Goal: Use online tool/utility: Utilize a website feature to perform a specific function

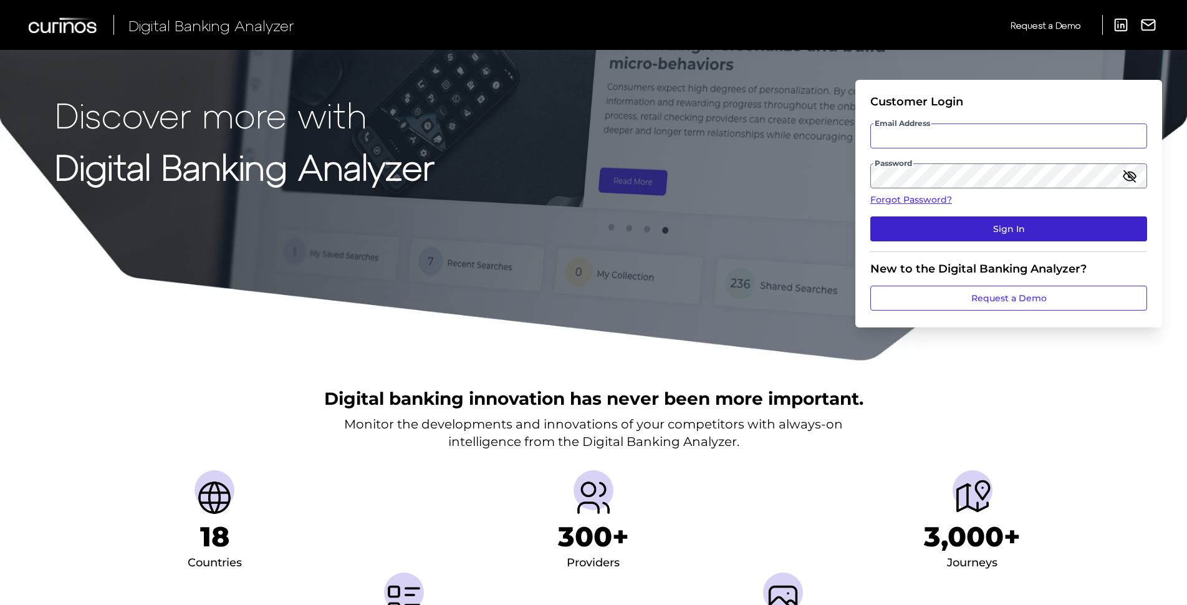
type input "[PERSON_NAME][EMAIL_ADDRESS][PERSON_NAME][DOMAIN_NAME]"
click at [1026, 222] on button "Sign In" at bounding box center [1008, 228] width 277 height 25
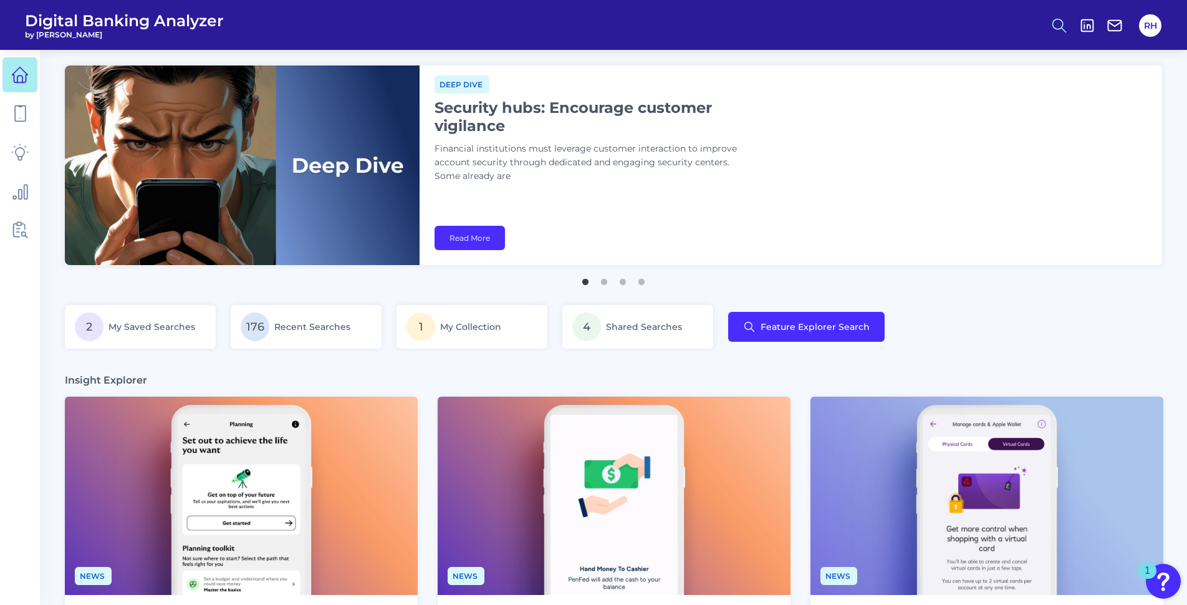
click at [1061, 25] on icon at bounding box center [1059, 25] width 17 height 17
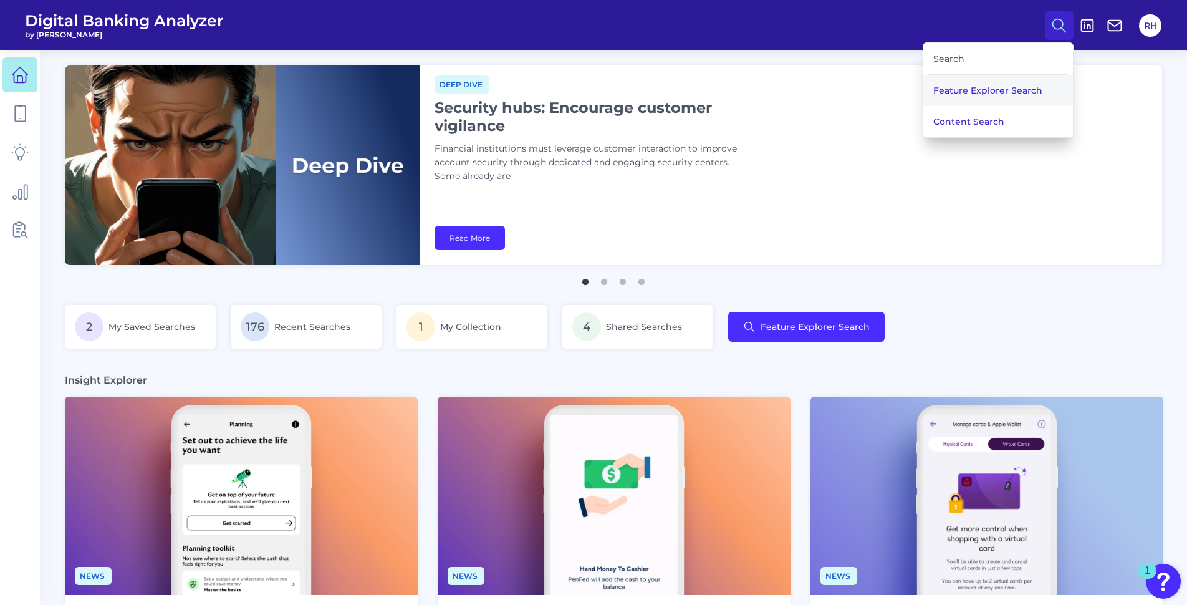
click at [985, 90] on button "Feature Explorer Search" at bounding box center [998, 90] width 150 height 31
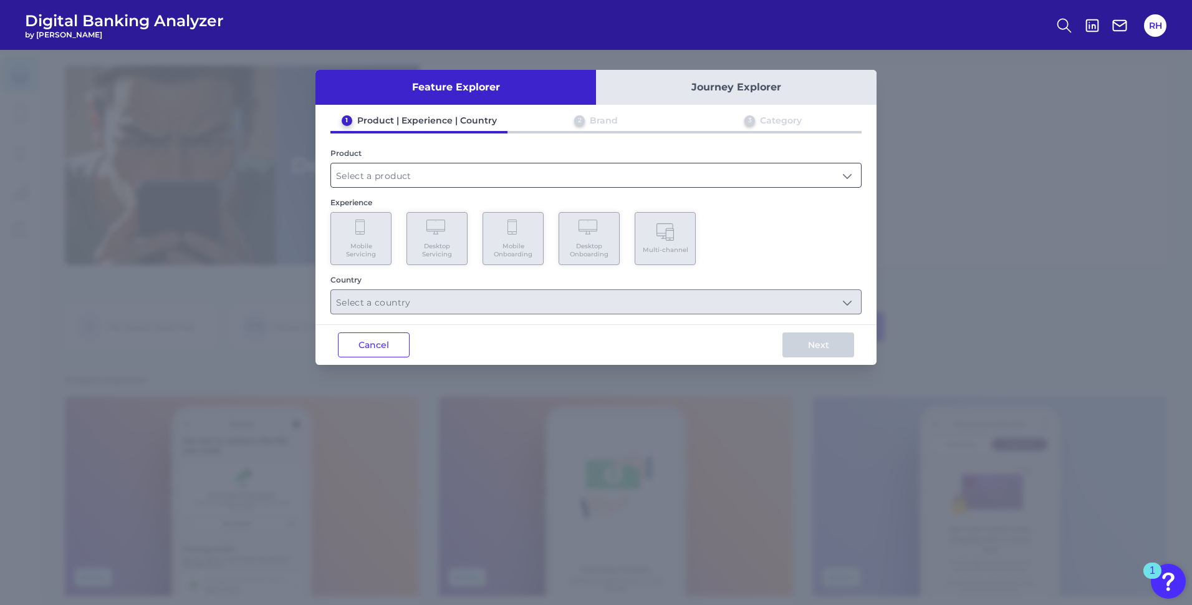
click at [415, 175] on input "text" at bounding box center [596, 175] width 530 height 24
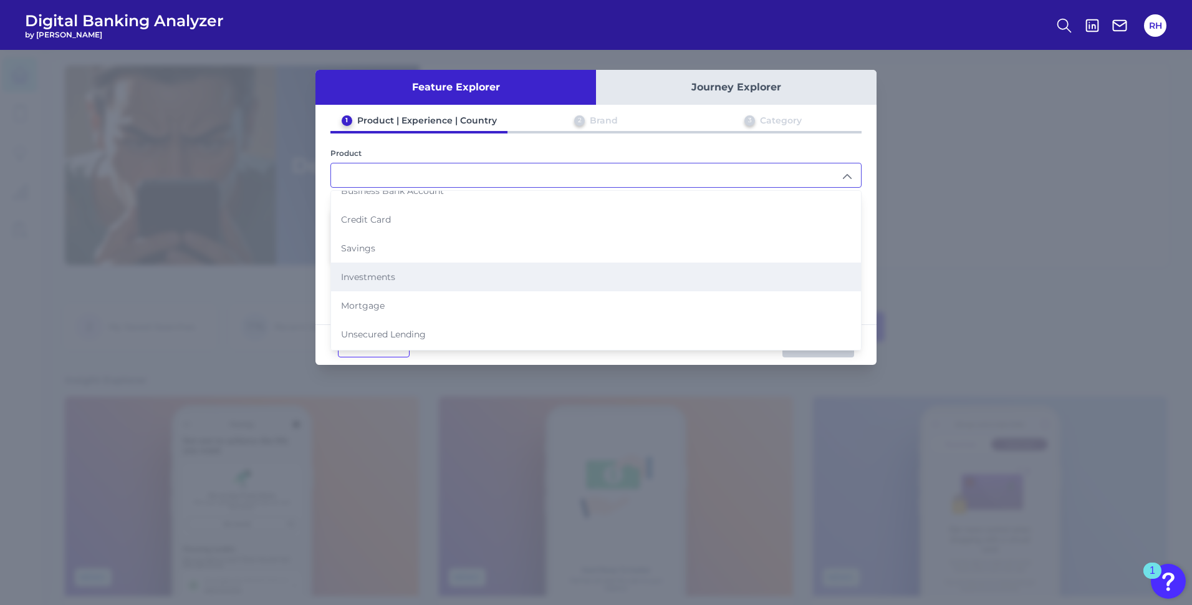
scroll to position [62, 0]
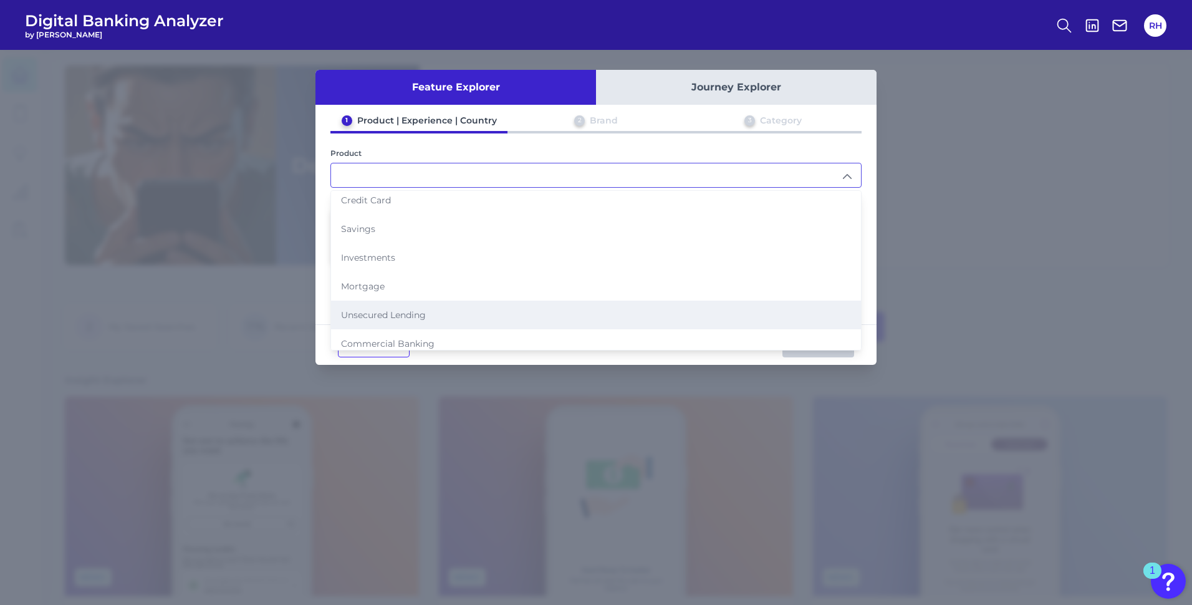
click at [371, 317] on span "Unsecured Lending" at bounding box center [383, 314] width 85 height 11
type input "Unsecured Lending"
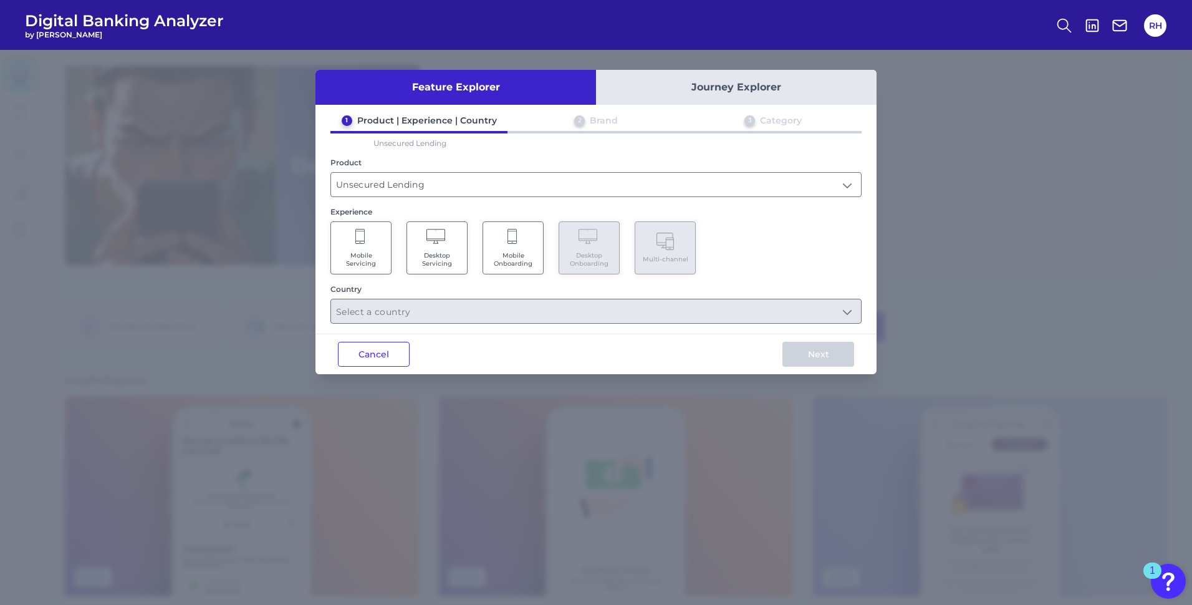
click at [521, 262] on span "Mobile Onboarding" at bounding box center [512, 259] width 47 height 16
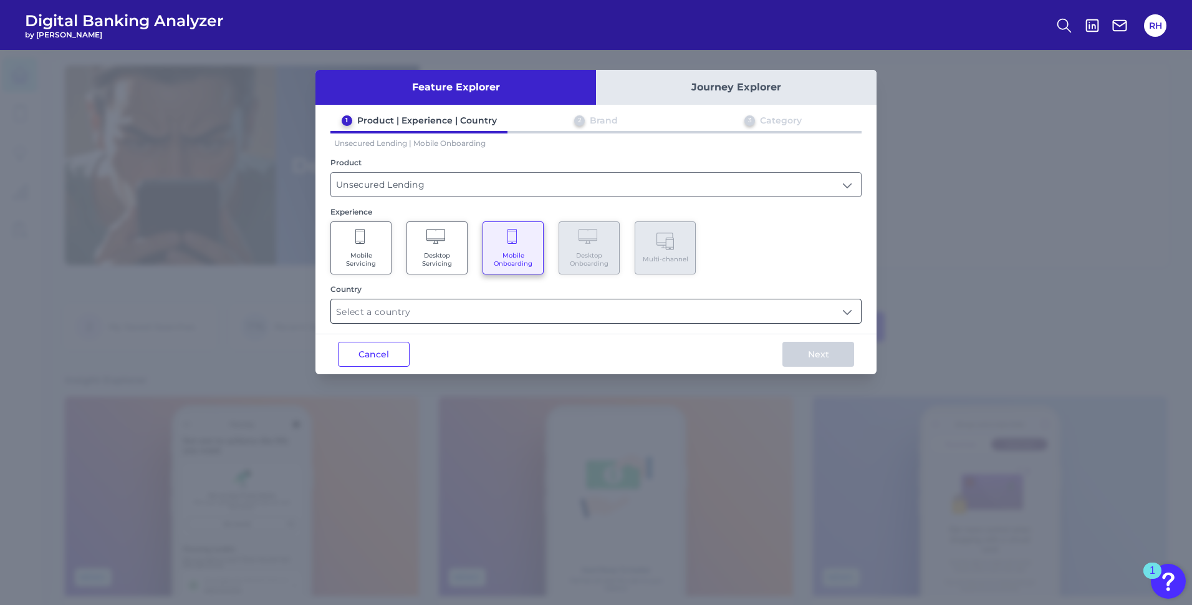
click at [525, 312] on input "text" at bounding box center [596, 311] width 530 height 24
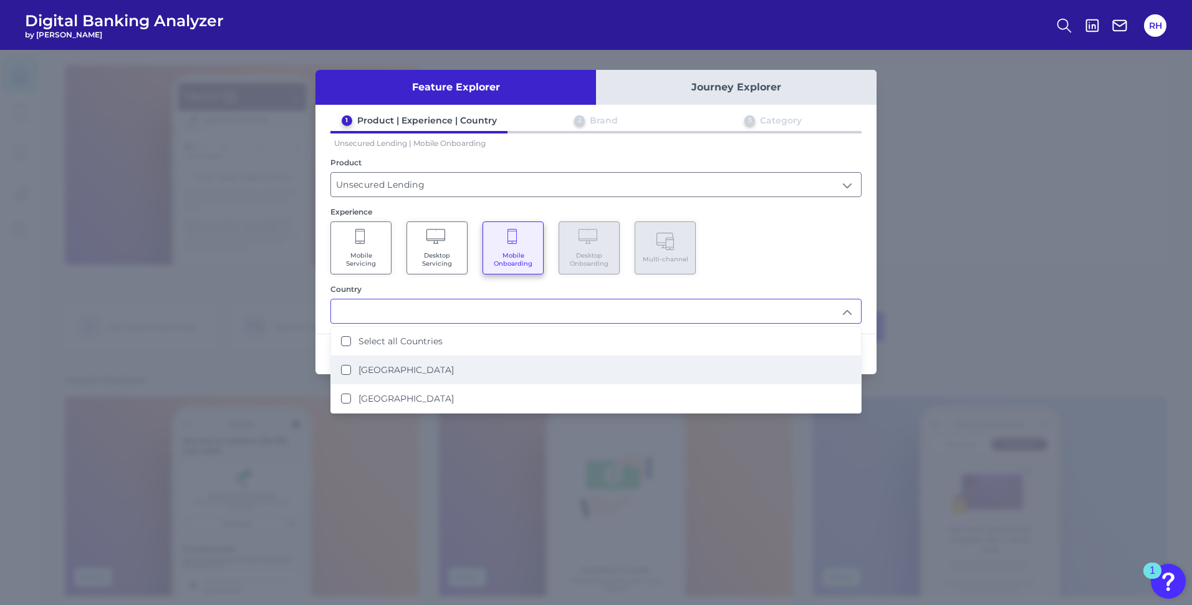
drag, startPoint x: 346, startPoint y: 369, endPoint x: 352, endPoint y: 370, distance: 6.3
click at [346, 370] on Kingdom "[GEOGRAPHIC_DATA]" at bounding box center [346, 370] width 10 height 10
type input "[GEOGRAPHIC_DATA]"
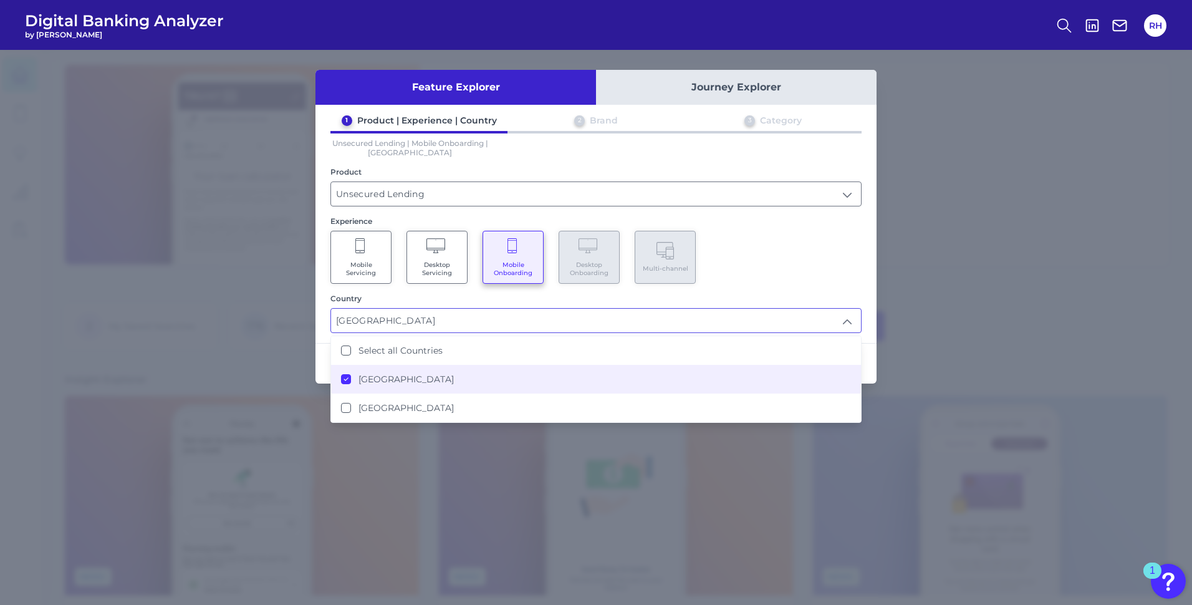
click at [780, 256] on div "Mobile Servicing Desktop Servicing Mobile Onboarding Desktop Onboarding Multi-c…" at bounding box center [595, 257] width 531 height 53
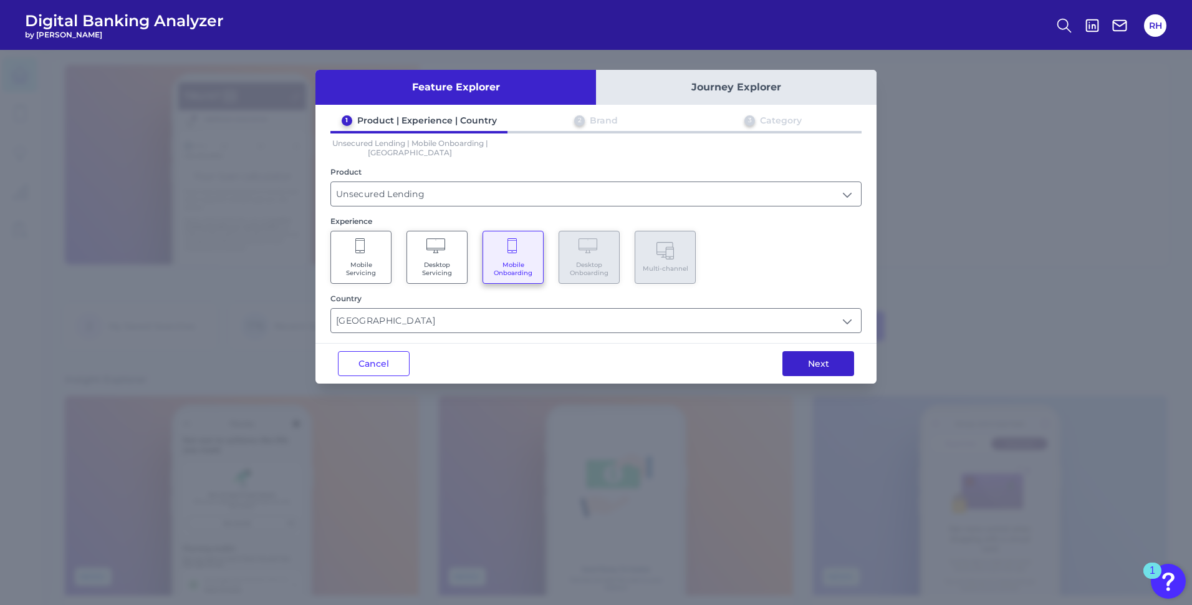
click at [829, 365] on button "Next" at bounding box center [819, 363] width 72 height 25
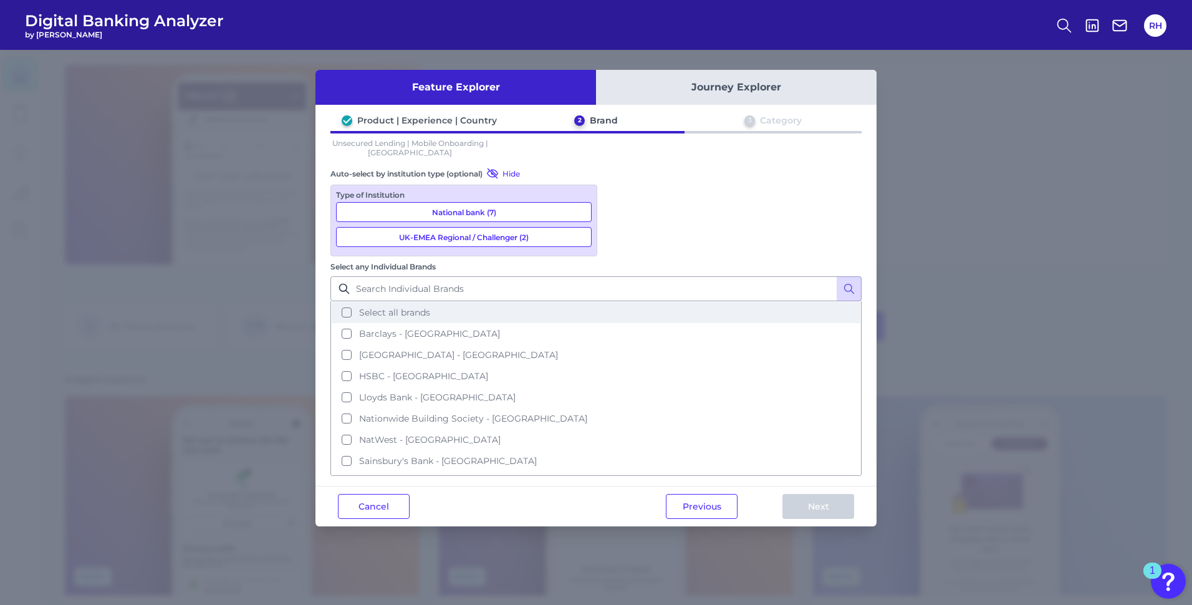
click at [615, 302] on button "Select all brands" at bounding box center [596, 312] width 529 height 21
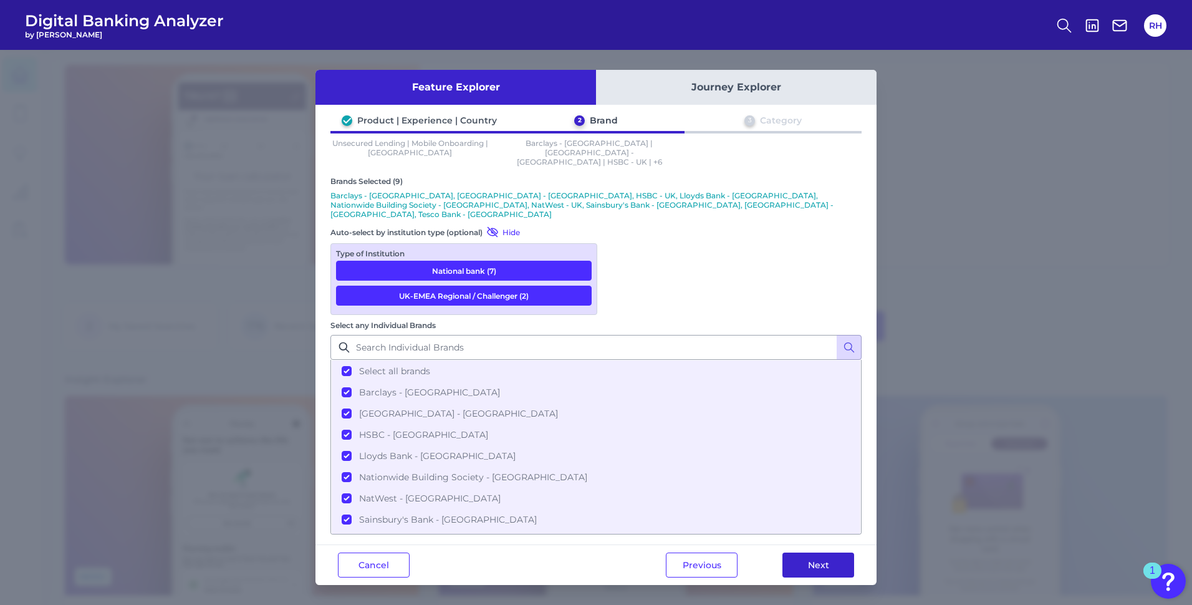
click at [819, 552] on button "Next" at bounding box center [819, 564] width 72 height 25
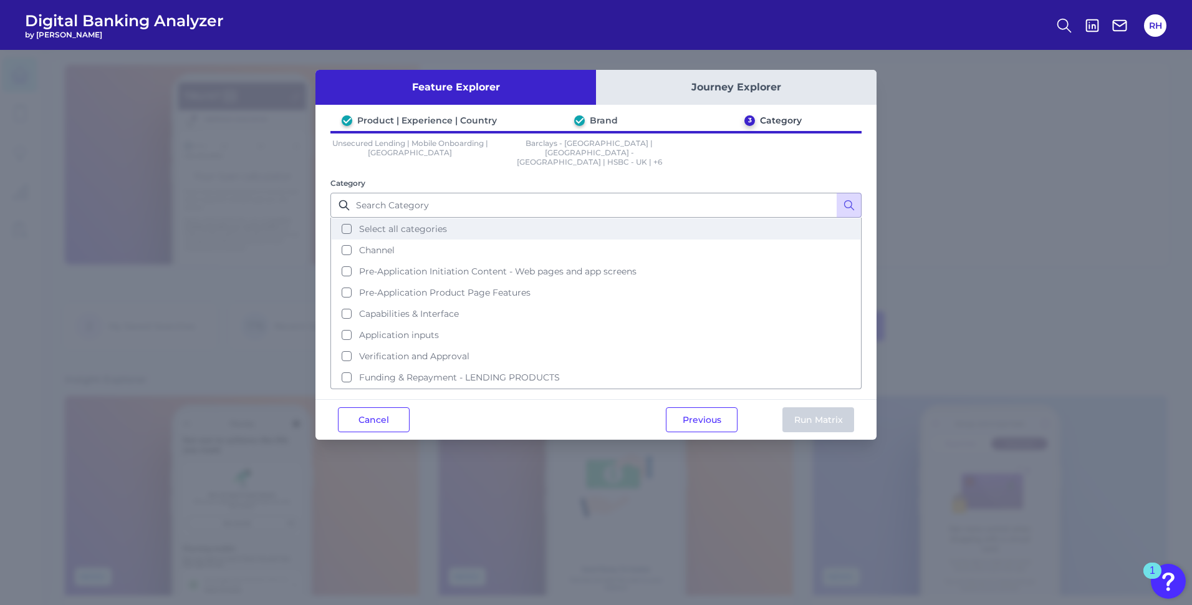
click at [344, 223] on button "Select all categories" at bounding box center [596, 228] width 529 height 21
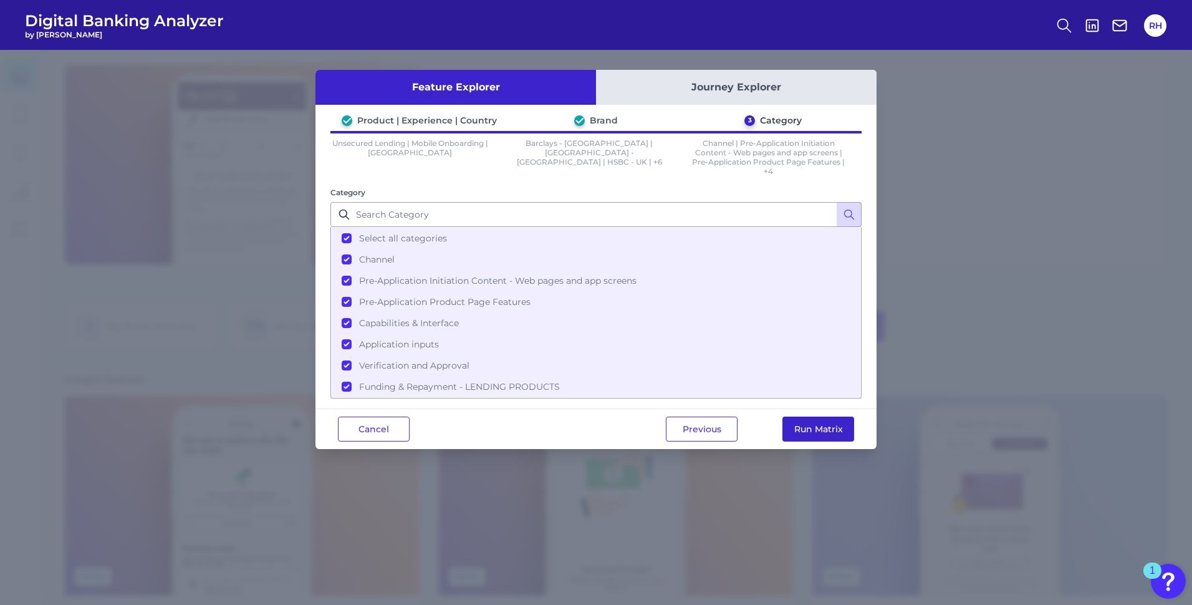
click at [798, 431] on button "Run Matrix" at bounding box center [819, 429] width 72 height 25
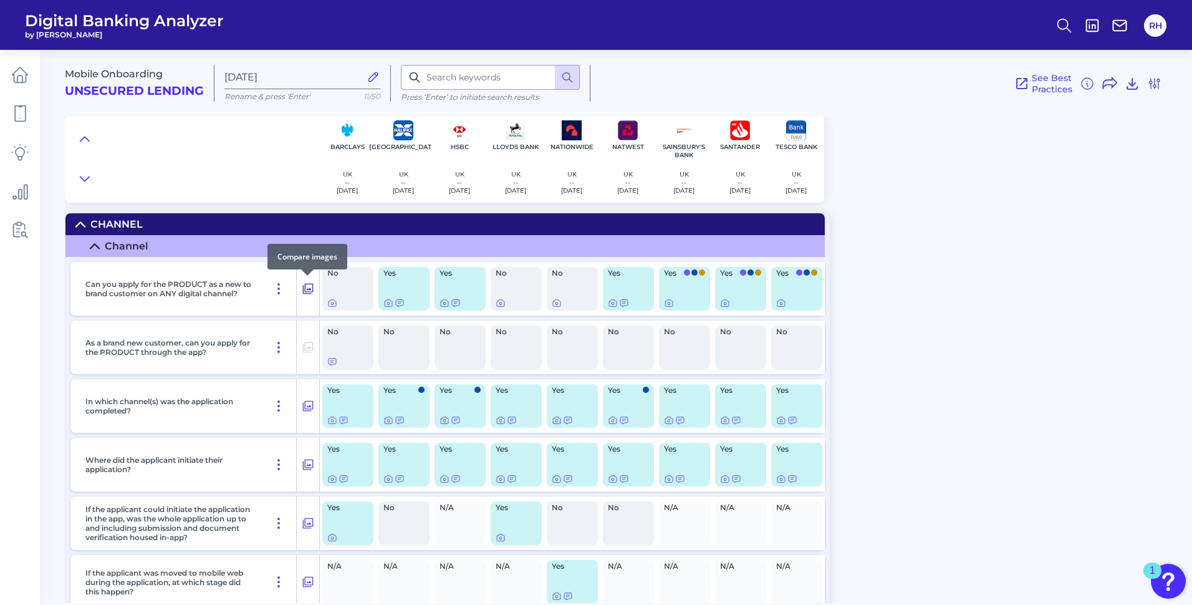
click at [311, 289] on icon at bounding box center [308, 288] width 12 height 15
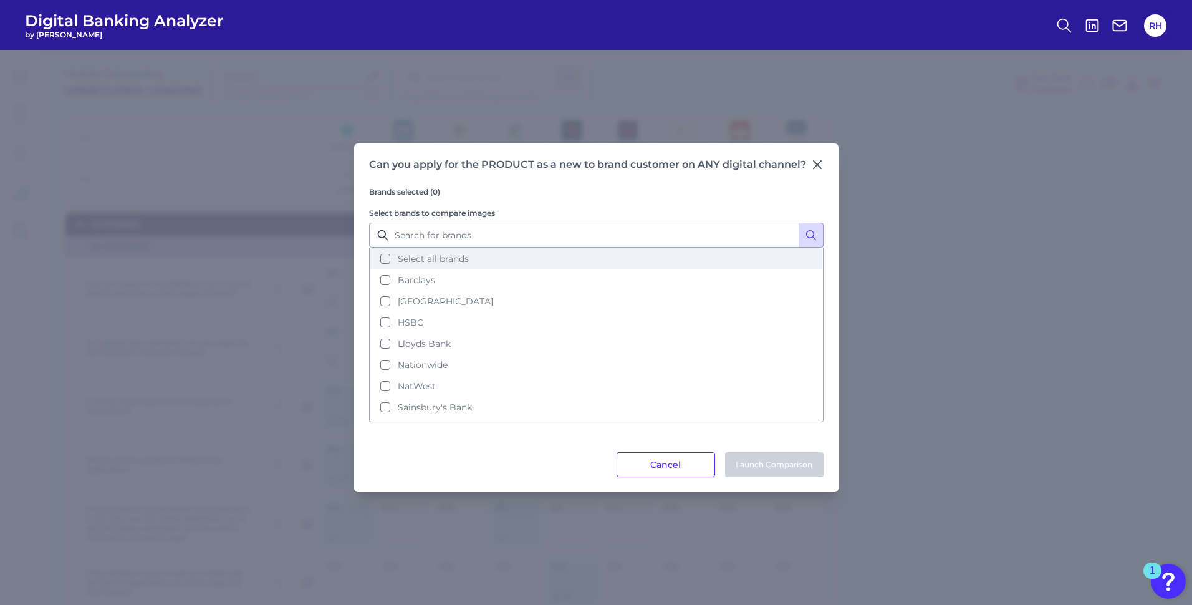
click at [385, 259] on button "Select all brands" at bounding box center [596, 258] width 452 height 21
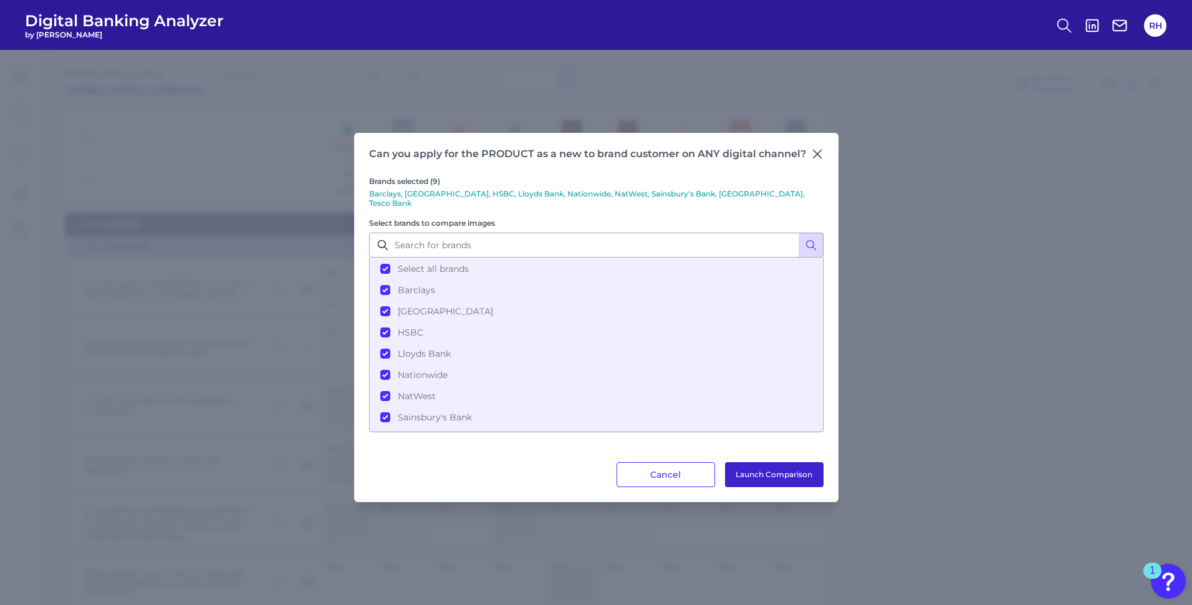
click at [795, 468] on button "Launch Comparison" at bounding box center [774, 474] width 99 height 25
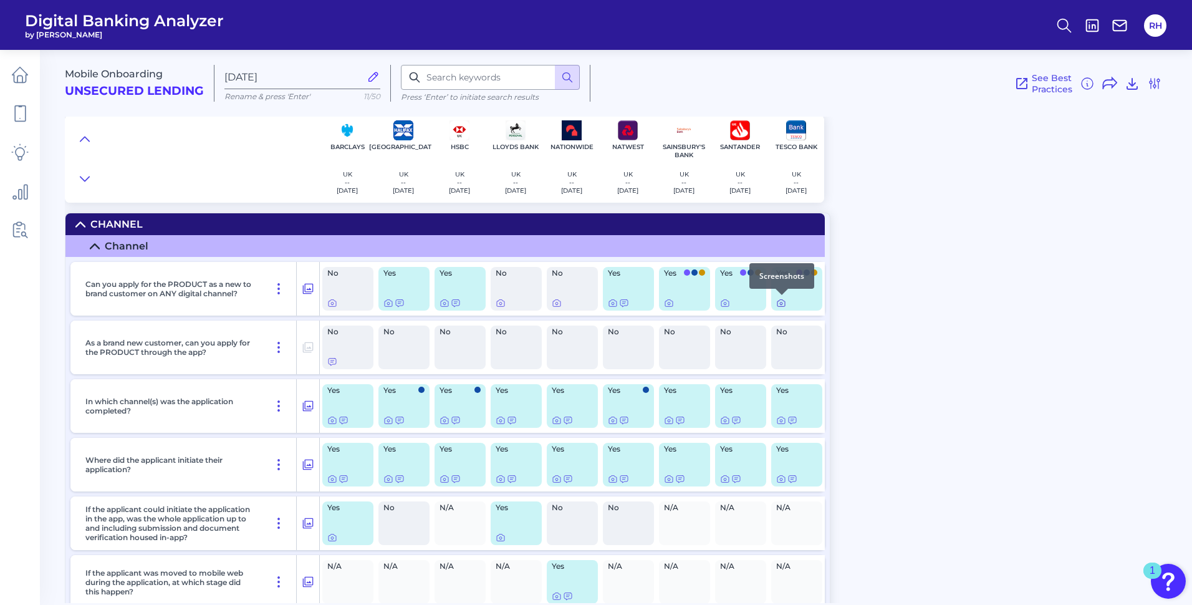
click at [779, 302] on icon at bounding box center [781, 303] width 10 height 10
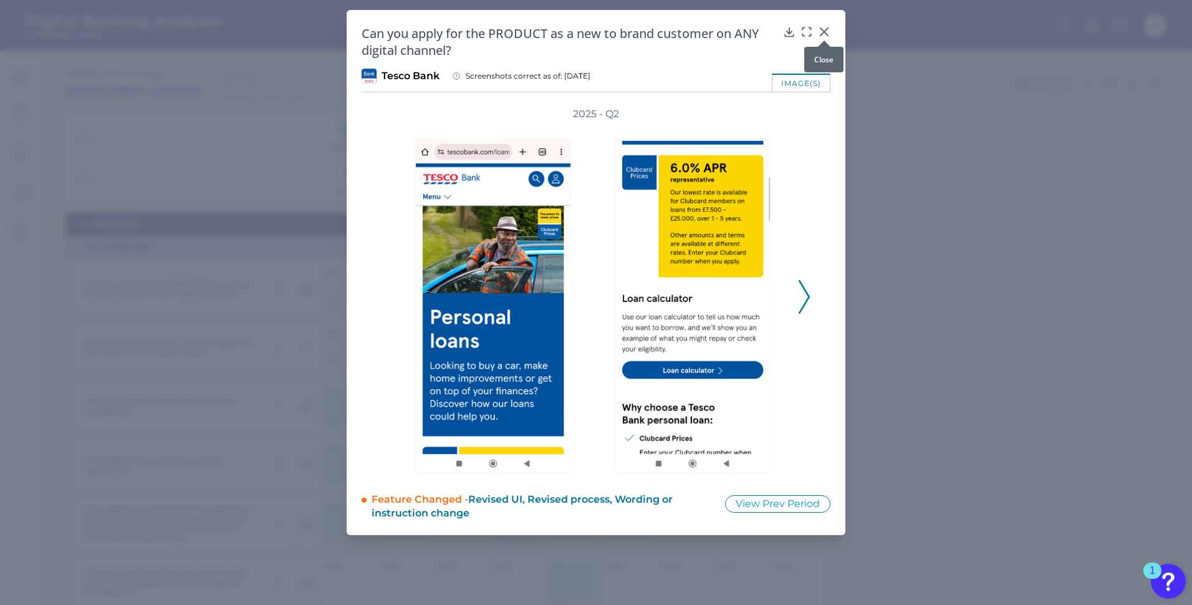
click at [826, 28] on icon at bounding box center [824, 32] width 12 height 12
